Goal: Task Accomplishment & Management: Manage account settings

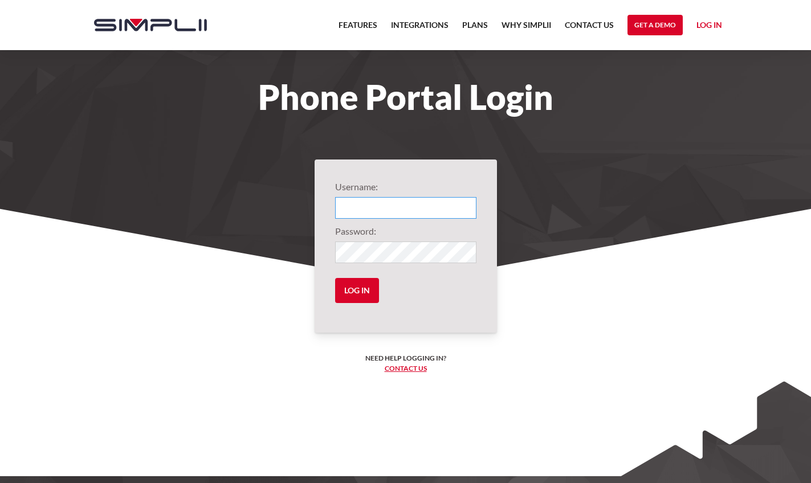
type input "1002@AssetRoofingAndGutters"
click at [352, 292] on input "Log in" at bounding box center [357, 290] width 44 height 25
click at [364, 290] on input "Log in" at bounding box center [357, 290] width 44 height 25
click at [629, 256] on section "Username: 1002@AssetRoofingAndGutters Password: Log in Need help logging in? ‍ …" at bounding box center [405, 356] width 811 height 296
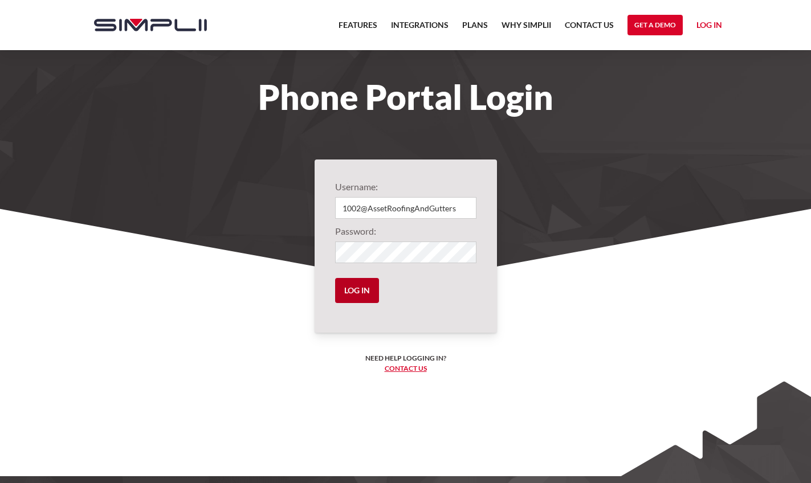
click at [355, 293] on input "Log in" at bounding box center [357, 290] width 44 height 25
drag, startPoint x: 355, startPoint y: 292, endPoint x: 360, endPoint y: 278, distance: 15.5
click at [356, 292] on input "Log in" at bounding box center [357, 290] width 44 height 25
click at [461, 207] on body "Features Integrations PRoducts Plans Why Simplii Contact US Master Agreement Ge…" at bounding box center [405, 286] width 811 height 572
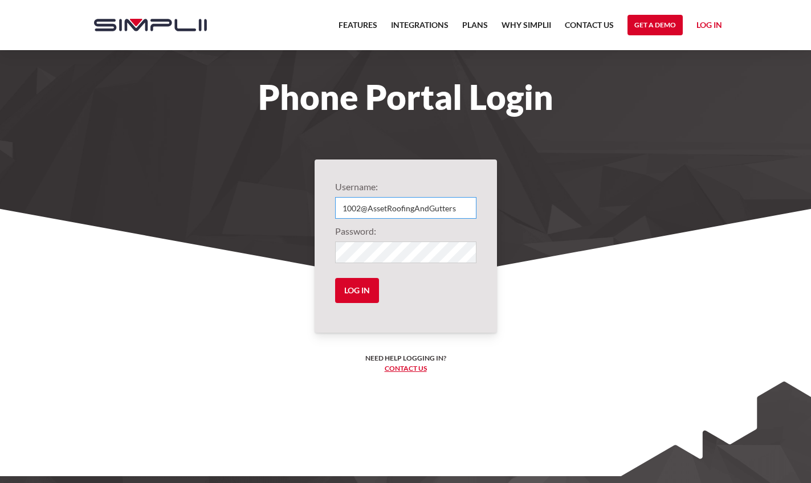
click at [356, 291] on input "Log in" at bounding box center [357, 290] width 44 height 25
click at [356, 290] on input "Log in" at bounding box center [357, 290] width 44 height 25
click at [715, 24] on link "Log in" at bounding box center [710, 26] width 26 height 17
